Goal: Task Accomplishment & Management: Complete application form

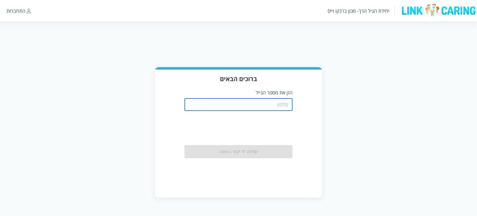
click at [277, 102] on input "tel" at bounding box center [239, 105] width 108 height 12
type input "0544499999"
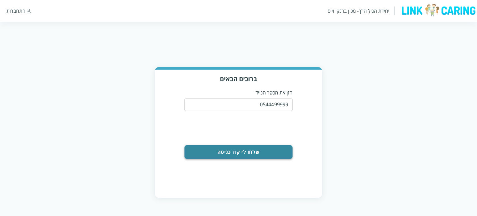
click at [237, 148] on button "שלחו לי קוד כניסה" at bounding box center [239, 152] width 108 height 14
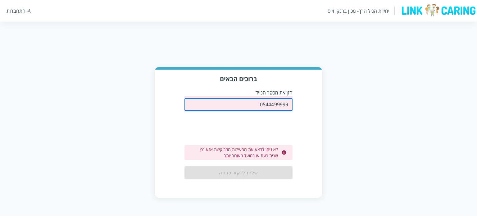
click at [260, 108] on input "0544499999" at bounding box center [239, 105] width 108 height 12
drag, startPoint x: 258, startPoint y: 107, endPoint x: 306, endPoint y: 104, distance: 47.6
click at [306, 104] on div "ברוכים הבאים הזן את מספר הנייד 0544499999 ​ לא ניתן לבצע את הפעילות המבוקשת אנא…" at bounding box center [238, 133] width 167 height 127
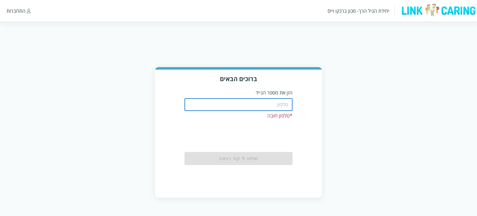
click at [266, 99] on input "tel" at bounding box center [239, 105] width 108 height 12
type input "0587811111"
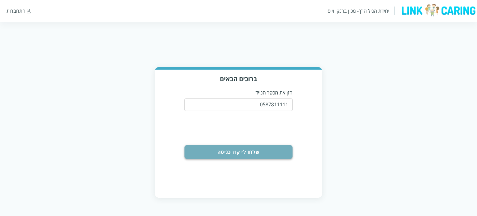
click at [245, 152] on button "שלחו לי קוד כניסה" at bounding box center [239, 152] width 108 height 14
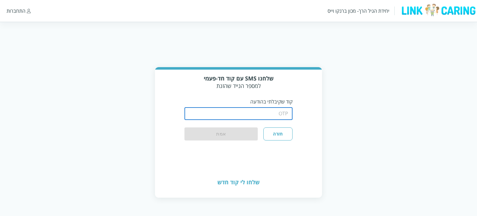
click at [261, 113] on input "string" at bounding box center [239, 114] width 108 height 12
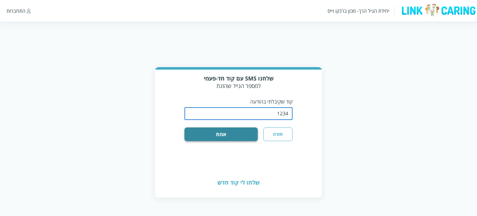
type input "1234"
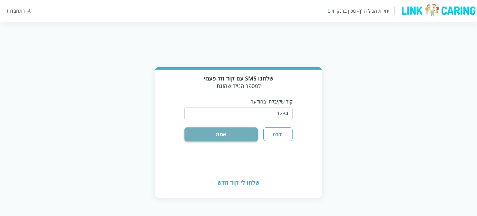
click at [230, 139] on button "אמת" at bounding box center [222, 134] width 74 height 14
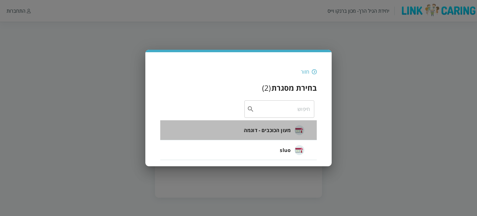
click at [279, 129] on span "מעון הכוכבים - דוגמה" at bounding box center [267, 130] width 47 height 7
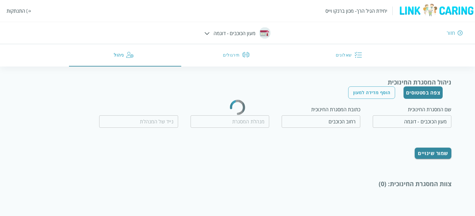
type input "המנהלת הטובה"
type input "0500000000"
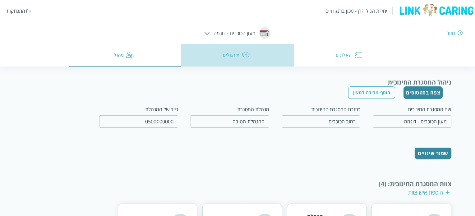
click at [232, 58] on button "תירגולים" at bounding box center [237, 55] width 113 height 22
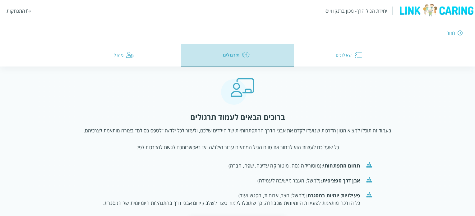
click at [237, 57] on button "תירגולים" at bounding box center [237, 55] width 113 height 22
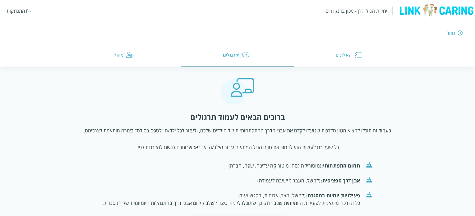
scroll to position [53, 0]
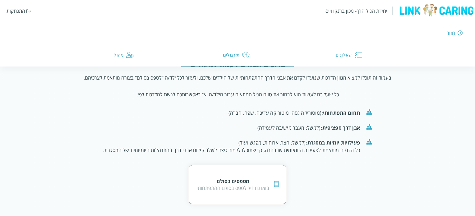
click at [230, 180] on div "מטפסים בסולם" at bounding box center [232, 181] width 73 height 7
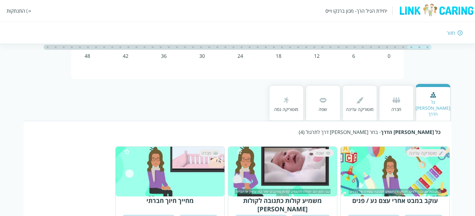
scroll to position [40, 0]
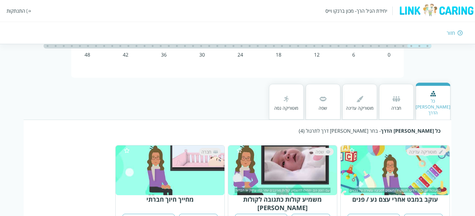
click at [316, 96] on div "שפה" at bounding box center [323, 102] width 35 height 36
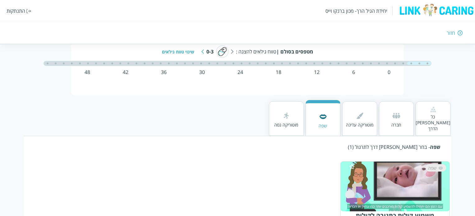
scroll to position [21, 0]
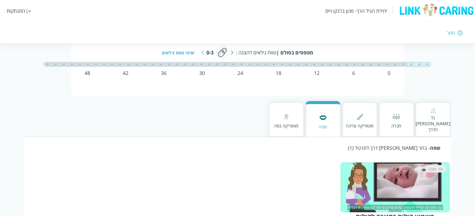
click at [364, 118] on div at bounding box center [359, 117] width 27 height 11
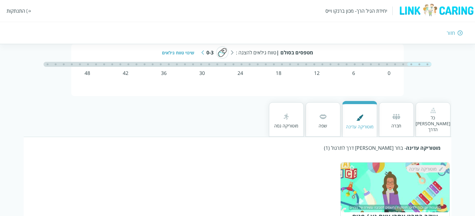
click at [330, 113] on div "שפה" at bounding box center [323, 119] width 35 height 35
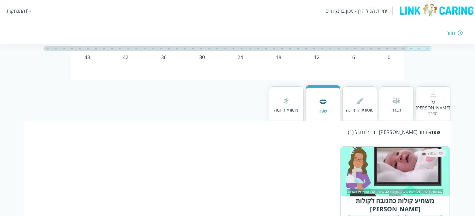
scroll to position [38, 0]
